Goal: Task Accomplishment & Management: Use online tool/utility

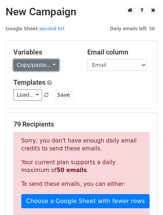
drag, startPoint x: 0, startPoint y: 0, endPoint x: 46, endPoint y: 68, distance: 82.0
click at [46, 68] on link "Copy/paste..." at bounding box center [36, 65] width 46 height 12
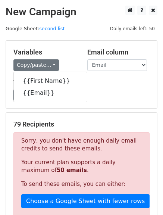
click at [62, 47] on div "Variables Copy/paste... {{First Name}} {{Email}} Email column First Name Email …" at bounding box center [81, 75] width 151 height 68
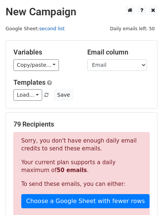
click at [52, 30] on link "second list" at bounding box center [51, 29] width 25 height 6
click at [29, 28] on small "Google Sheet: second list" at bounding box center [35, 29] width 59 height 6
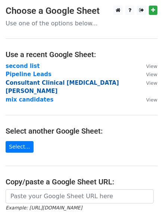
click at [85, 81] on strong "Consultant Clinical [MEDICAL_DATA] [PERSON_NAME]" at bounding box center [62, 86] width 113 height 15
click at [39, 82] on strong "Consultant Clinical psychologist Mo" at bounding box center [62, 86] width 113 height 15
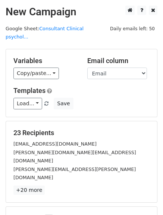
scroll to position [75, 0]
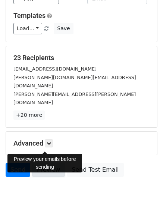
click at [47, 163] on link "Preview" at bounding box center [48, 170] width 33 height 14
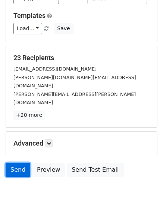
click at [14, 163] on link "Send" at bounding box center [18, 170] width 25 height 14
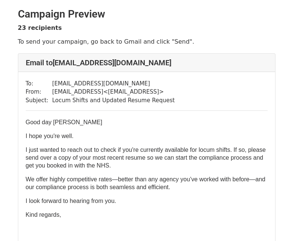
scroll to position [71, 0]
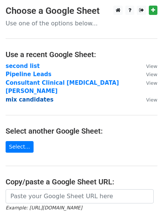
click at [31, 96] on strong "mix candidates" at bounding box center [30, 99] width 48 height 7
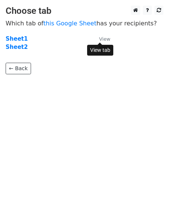
click at [104, 38] on small "View" at bounding box center [104, 39] width 11 height 6
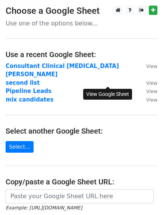
click at [146, 88] on small "View" at bounding box center [151, 91] width 11 height 6
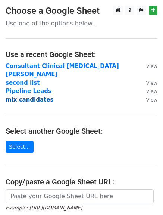
click at [34, 96] on strong "mix candidates" at bounding box center [30, 99] width 48 height 7
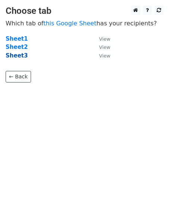
click at [10, 55] on strong "Sheet3" at bounding box center [17, 55] width 22 height 7
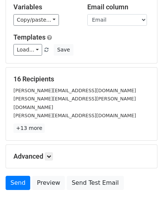
scroll to position [62, 0]
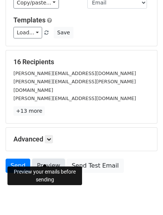
click at [48, 159] on link "Preview" at bounding box center [48, 166] width 33 height 14
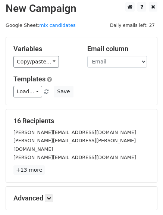
scroll to position [0, 0]
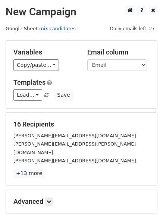
click at [57, 28] on link "mix candidates" at bounding box center [57, 29] width 37 height 6
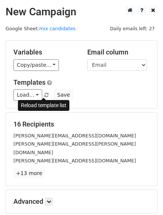
click at [44, 93] on span at bounding box center [46, 95] width 4 height 5
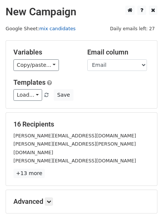
click at [45, 29] on link "mix candidates" at bounding box center [57, 29] width 37 height 6
click at [39, 26] on link "mix candidates" at bounding box center [57, 29] width 37 height 6
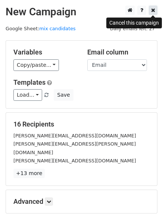
click at [155, 11] on icon at bounding box center [153, 9] width 4 height 5
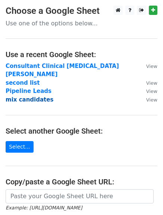
click at [26, 96] on strong "mix candidates" at bounding box center [30, 99] width 48 height 7
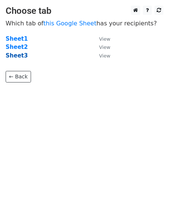
click at [20, 57] on strong "Sheet3" at bounding box center [17, 55] width 22 height 7
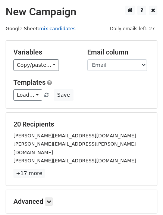
click at [56, 29] on link "mix candidates" at bounding box center [57, 29] width 37 height 6
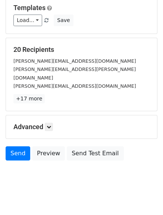
scroll to position [75, 0]
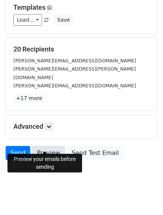
click at [53, 146] on link "Preview" at bounding box center [48, 153] width 33 height 14
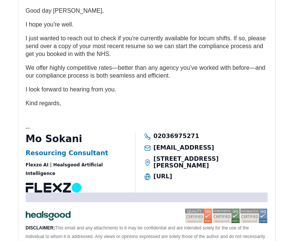
scroll to position [124, 0]
